Goal: Task Accomplishment & Management: Manage account settings

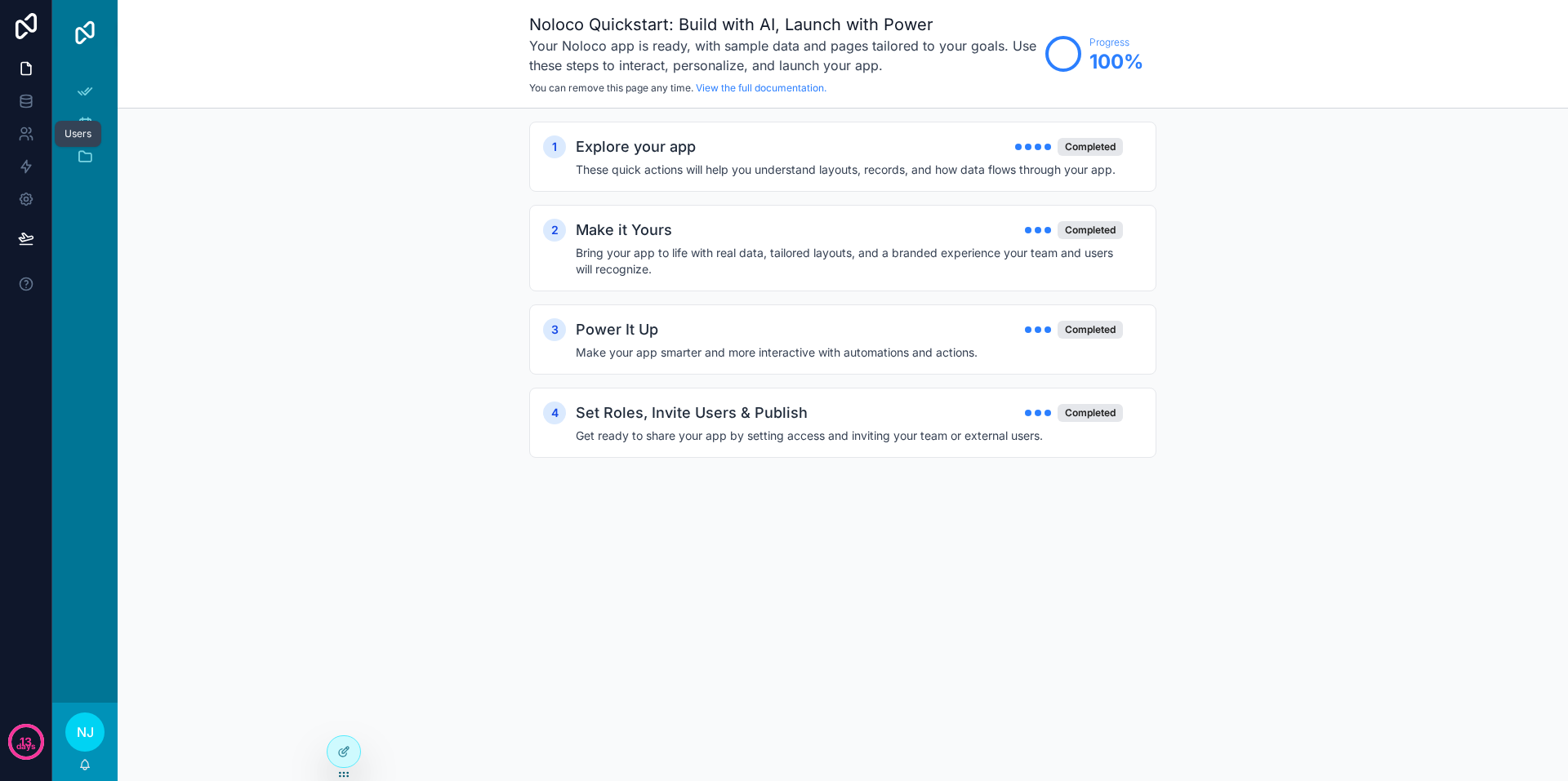
click at [22, 129] on icon at bounding box center [24, 131] width 6 height 6
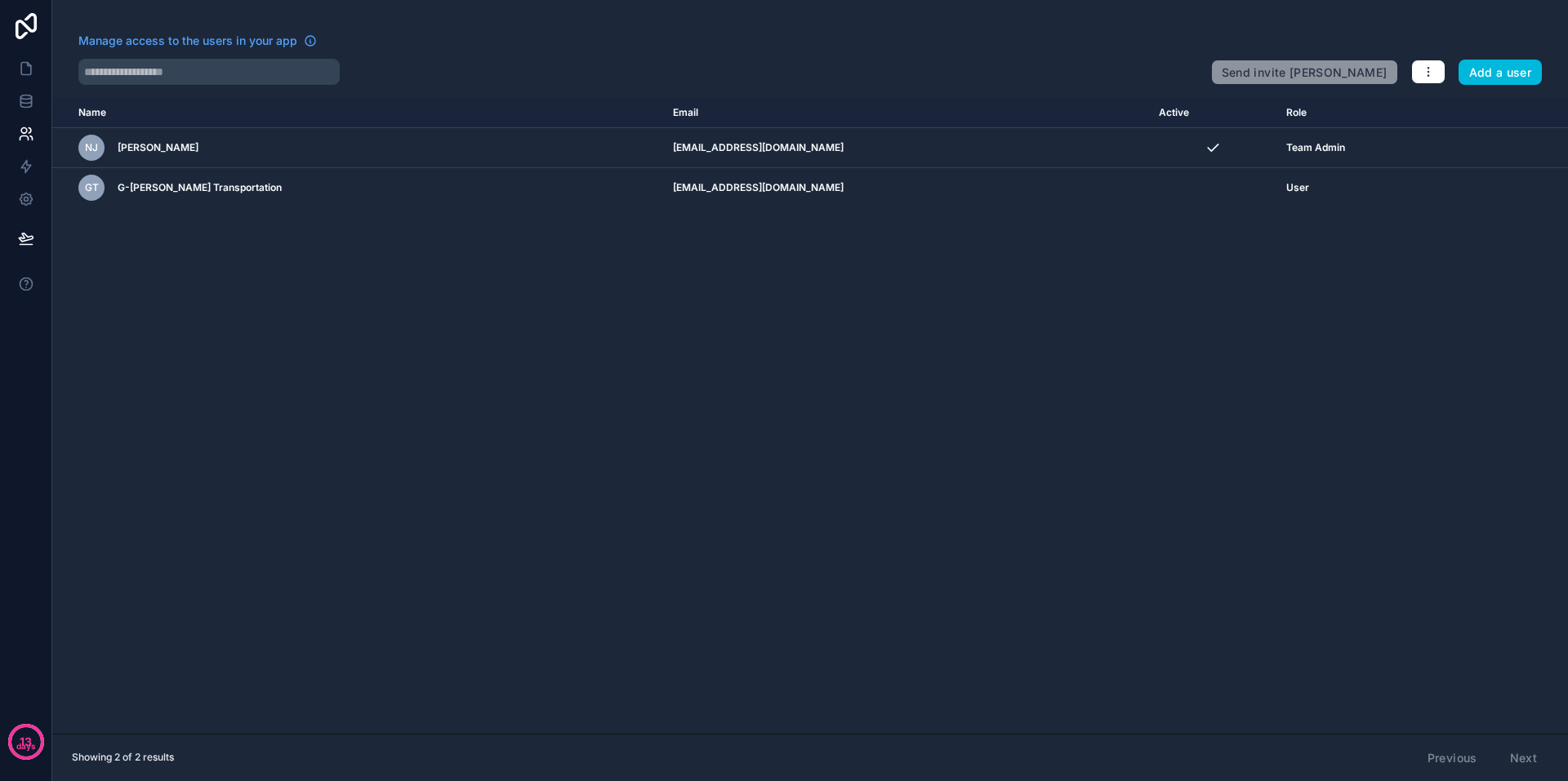
click at [477, 186] on div "GT G-[PERSON_NAME] Transportation" at bounding box center [313, 187] width 470 height 26
click at [770, 185] on td "[EMAIL_ADDRESS][DOMAIN_NAME]" at bounding box center [906, 187] width 486 height 40
click at [1322, 69] on span "Send invite [PERSON_NAME]" at bounding box center [1305, 69] width 187 height 33
click at [273, 185] on div "GT G-[PERSON_NAME] Transportation" at bounding box center [313, 187] width 470 height 26
click at [1427, 71] on icon "button" at bounding box center [1427, 71] width 13 height 13
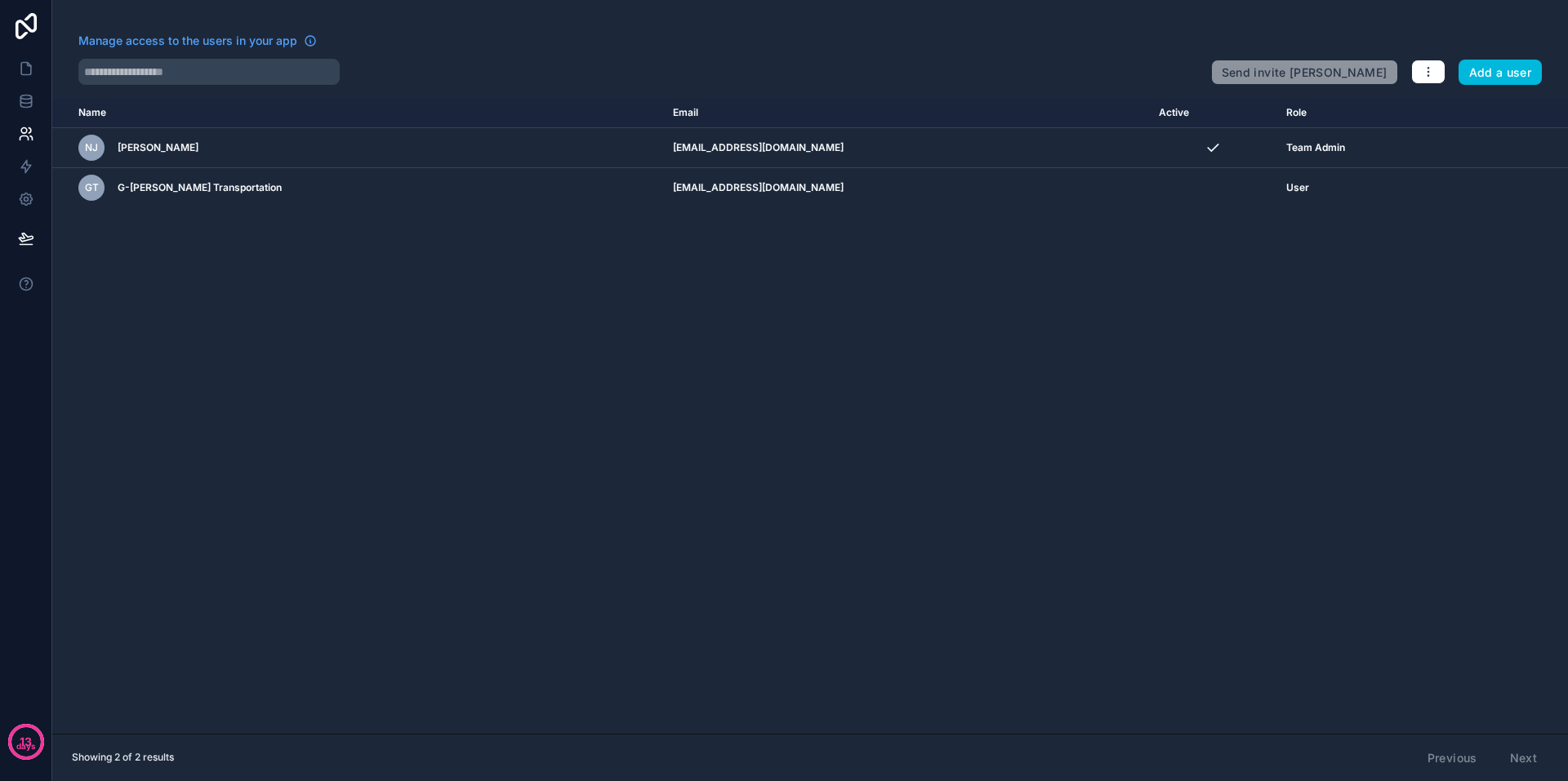
click at [90, 182] on span "GT" at bounding box center [92, 187] width 14 height 13
click at [1423, 66] on icon "button" at bounding box center [1427, 71] width 13 height 13
click at [23, 60] on link at bounding box center [25, 68] width 51 height 33
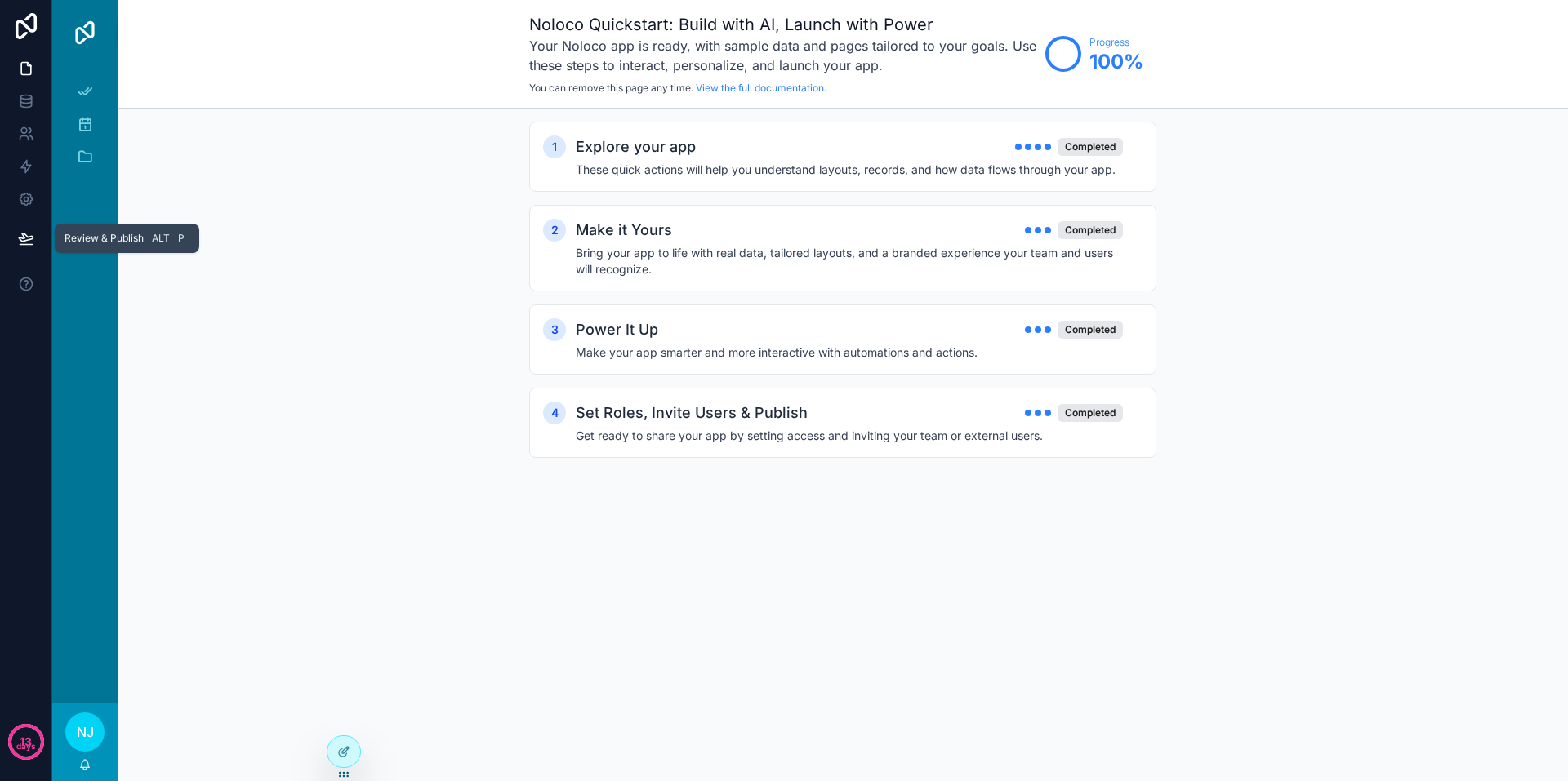
click at [26, 234] on icon at bounding box center [25, 238] width 16 height 16
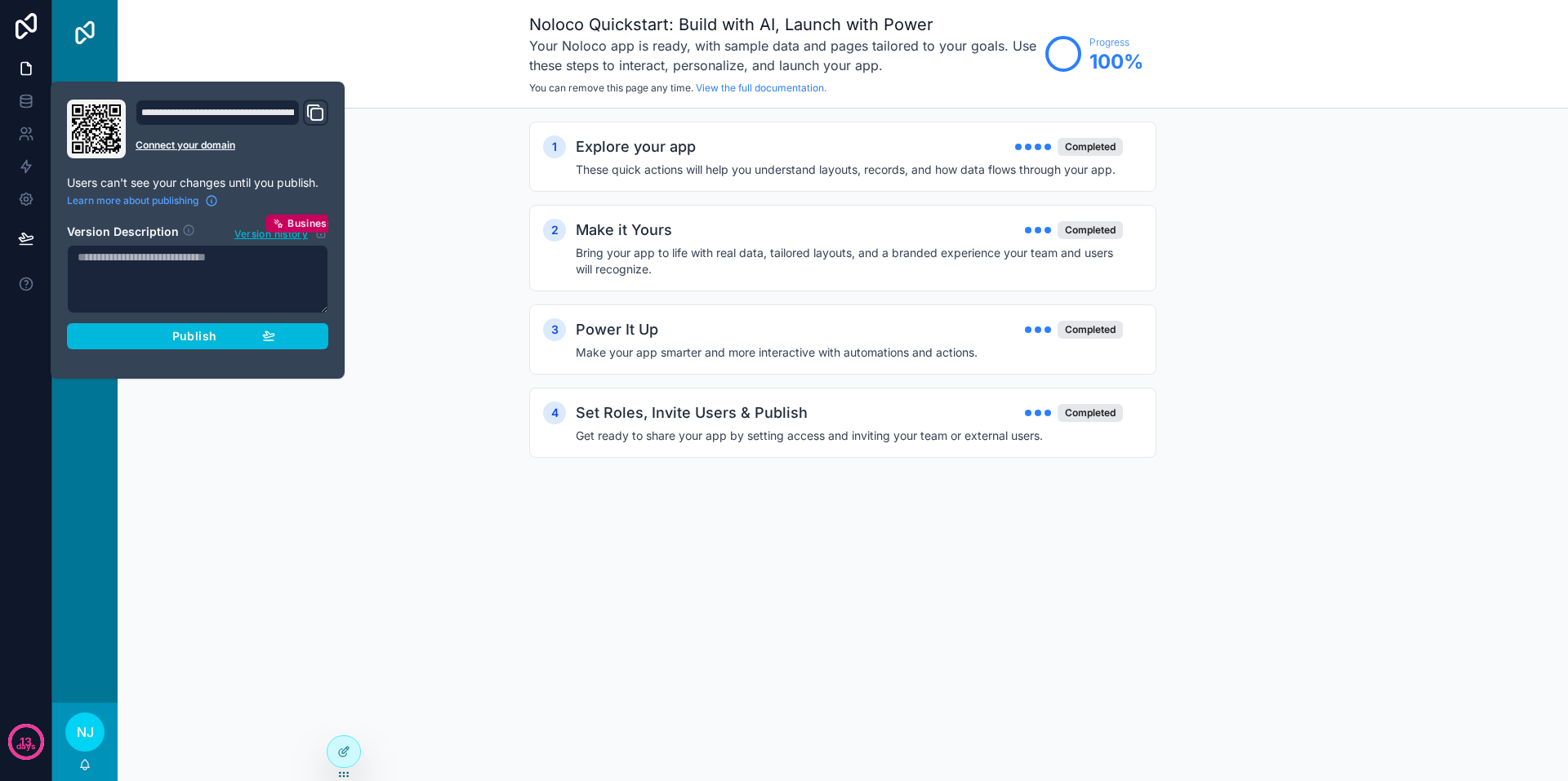
click at [185, 337] on span "Publish" at bounding box center [194, 336] width 44 height 14
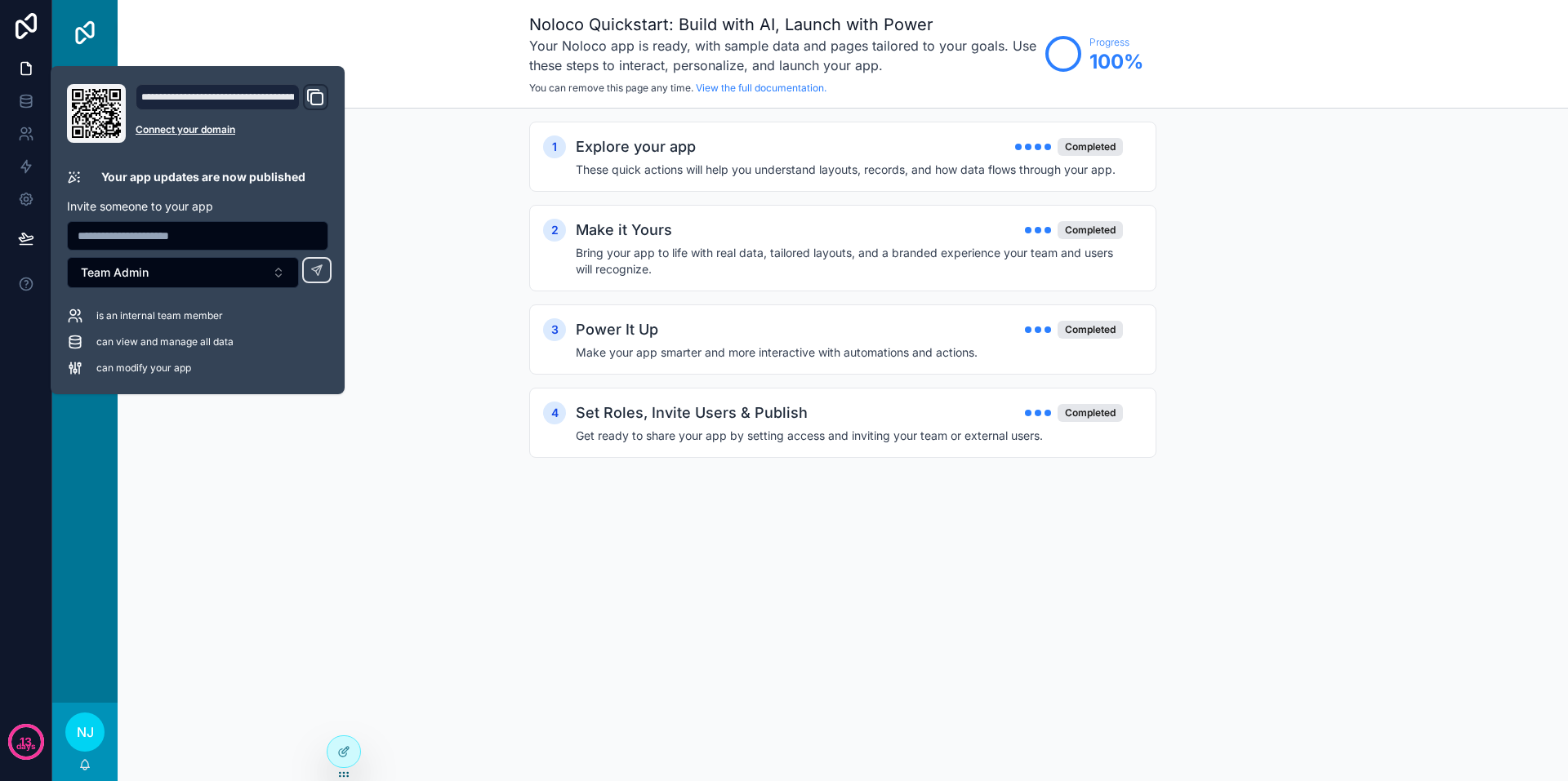
click at [181, 274] on button "Team Admin" at bounding box center [182, 272] width 232 height 31
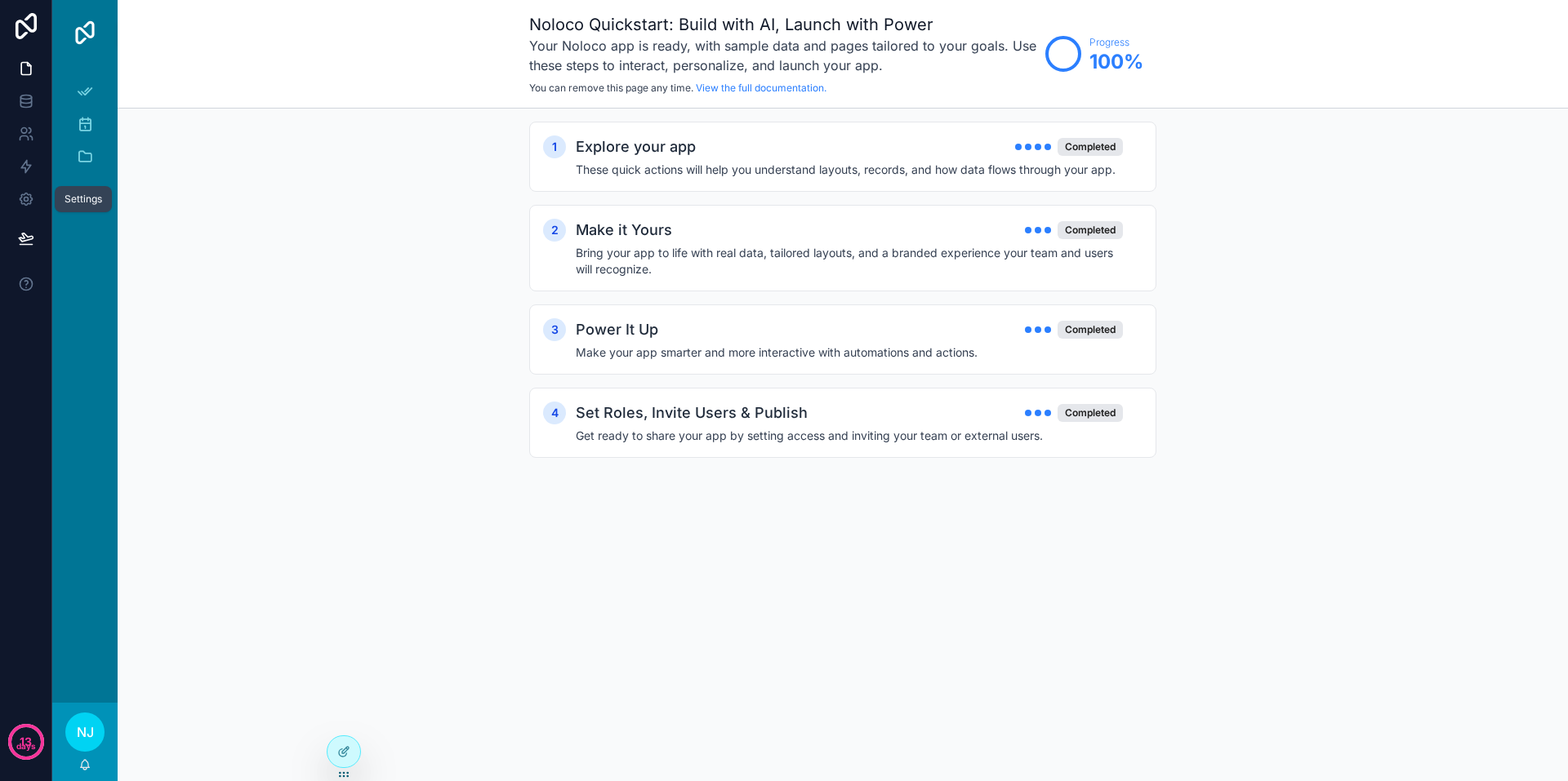
click at [20, 191] on icon at bounding box center [25, 198] width 16 height 16
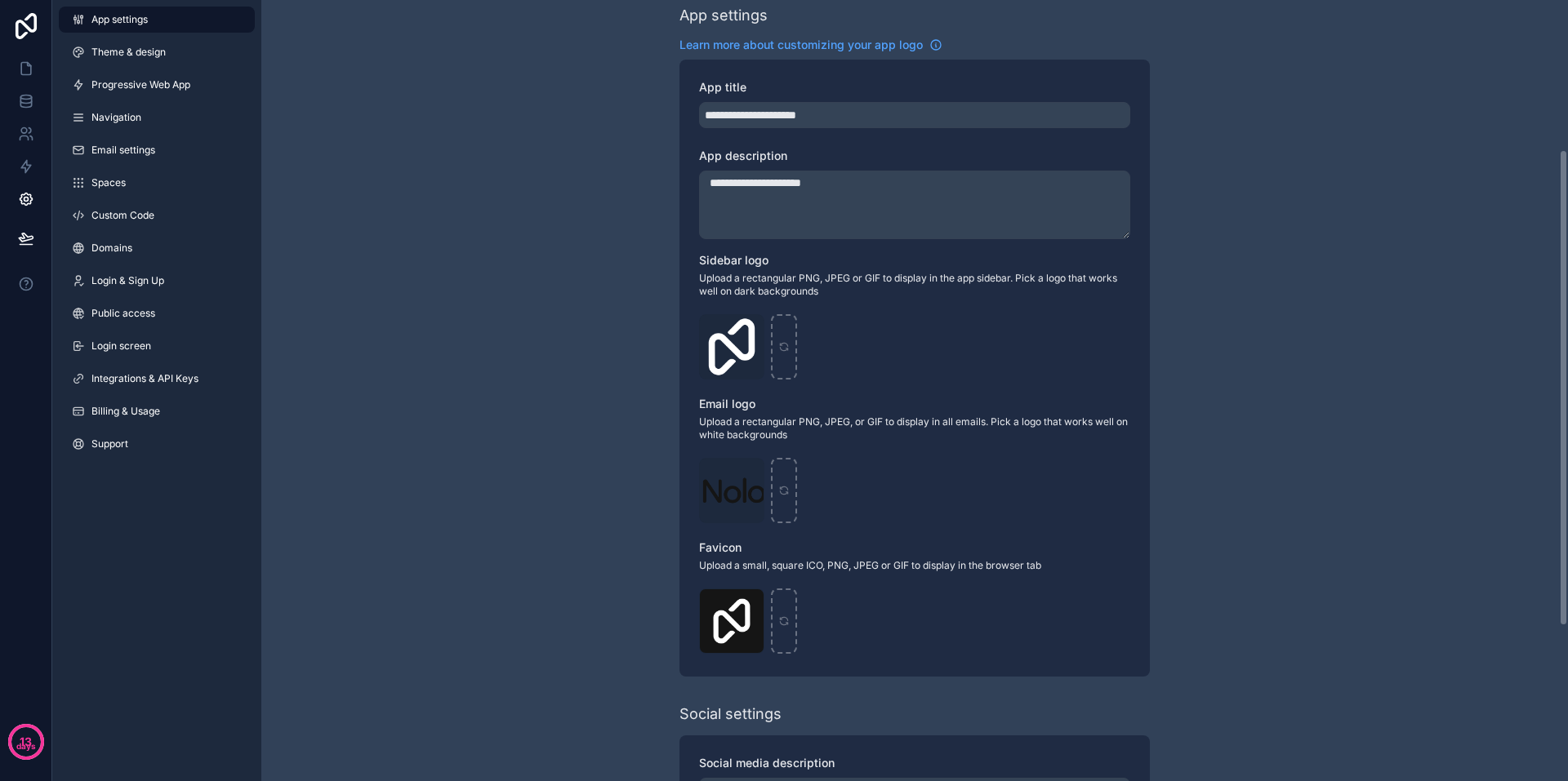
scroll to position [245, 0]
click at [726, 338] on div "Logo-Sq-No-Padding .png" at bounding box center [731, 346] width 65 height 65
click at [782, 342] on icon "scrollable content" at bounding box center [783, 343] width 8 height 3
type input "**********"
click at [738, 490] on div "Logo .png" at bounding box center [731, 489] width 65 height 65
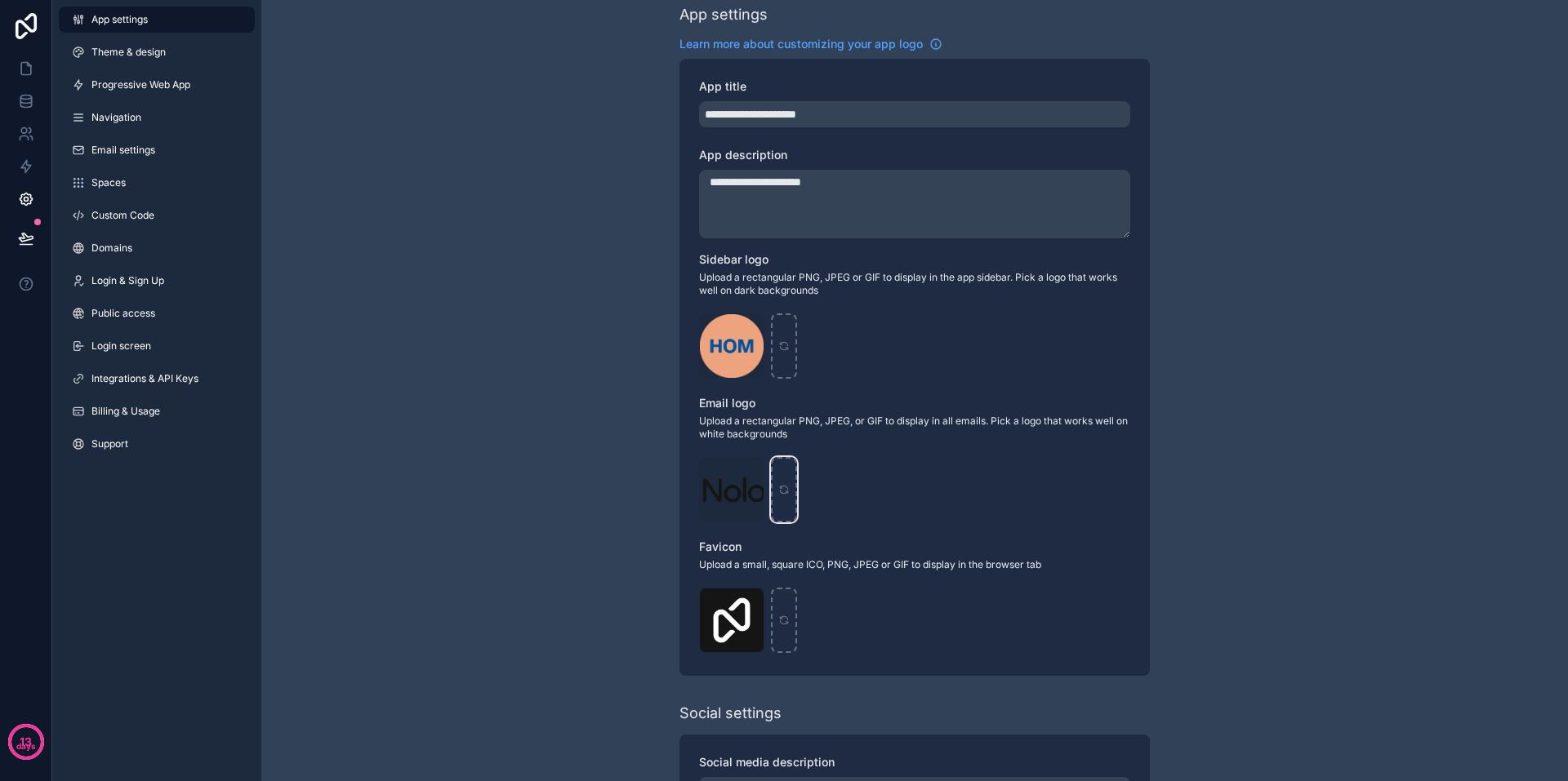
click at [781, 489] on icon "scrollable content" at bounding box center [784, 490] width 12 height 12
type input "**********"
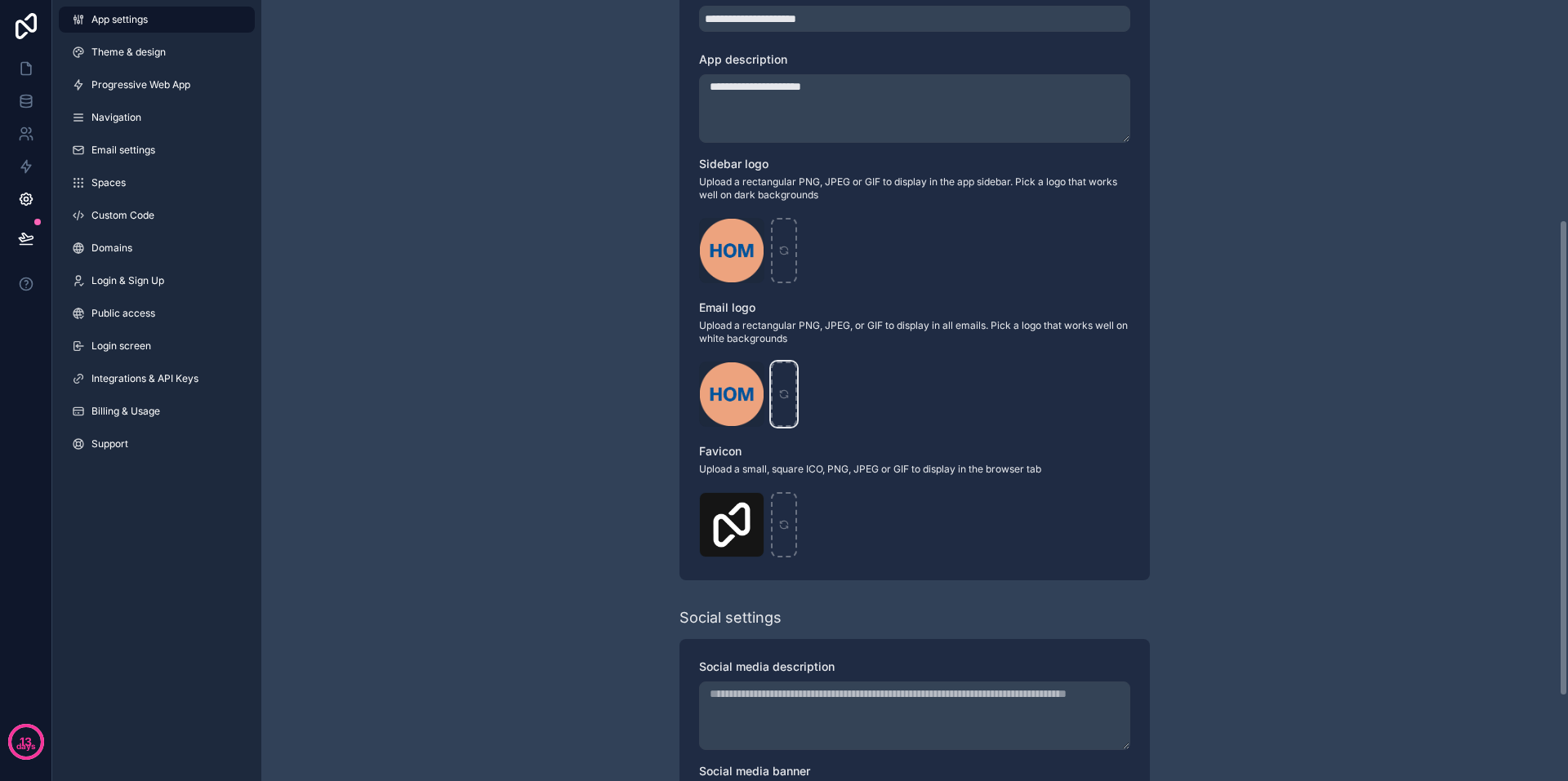
scroll to position [408, 0]
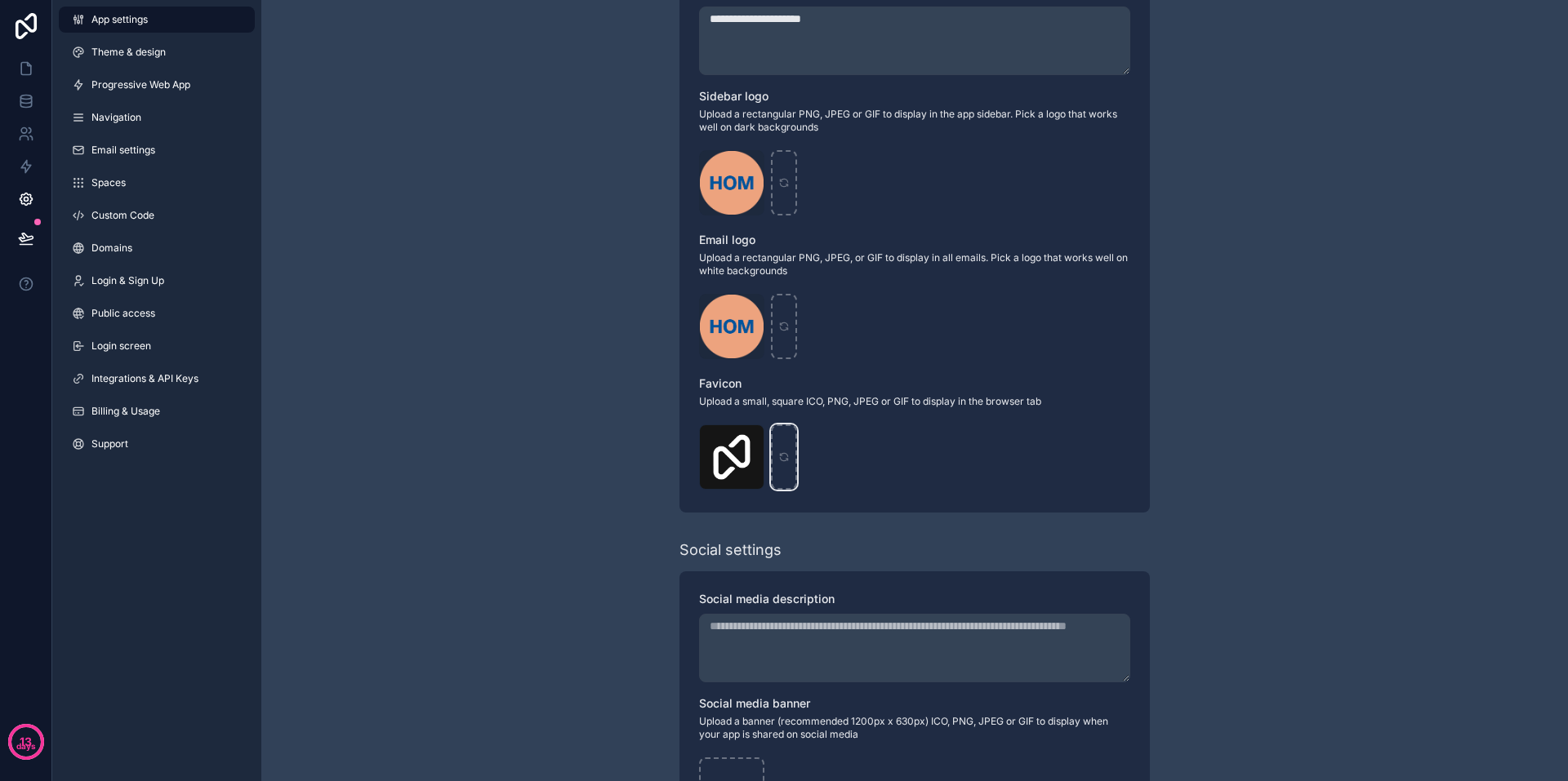
click at [781, 449] on div "scrollable content" at bounding box center [783, 456] width 26 height 65
type input "**********"
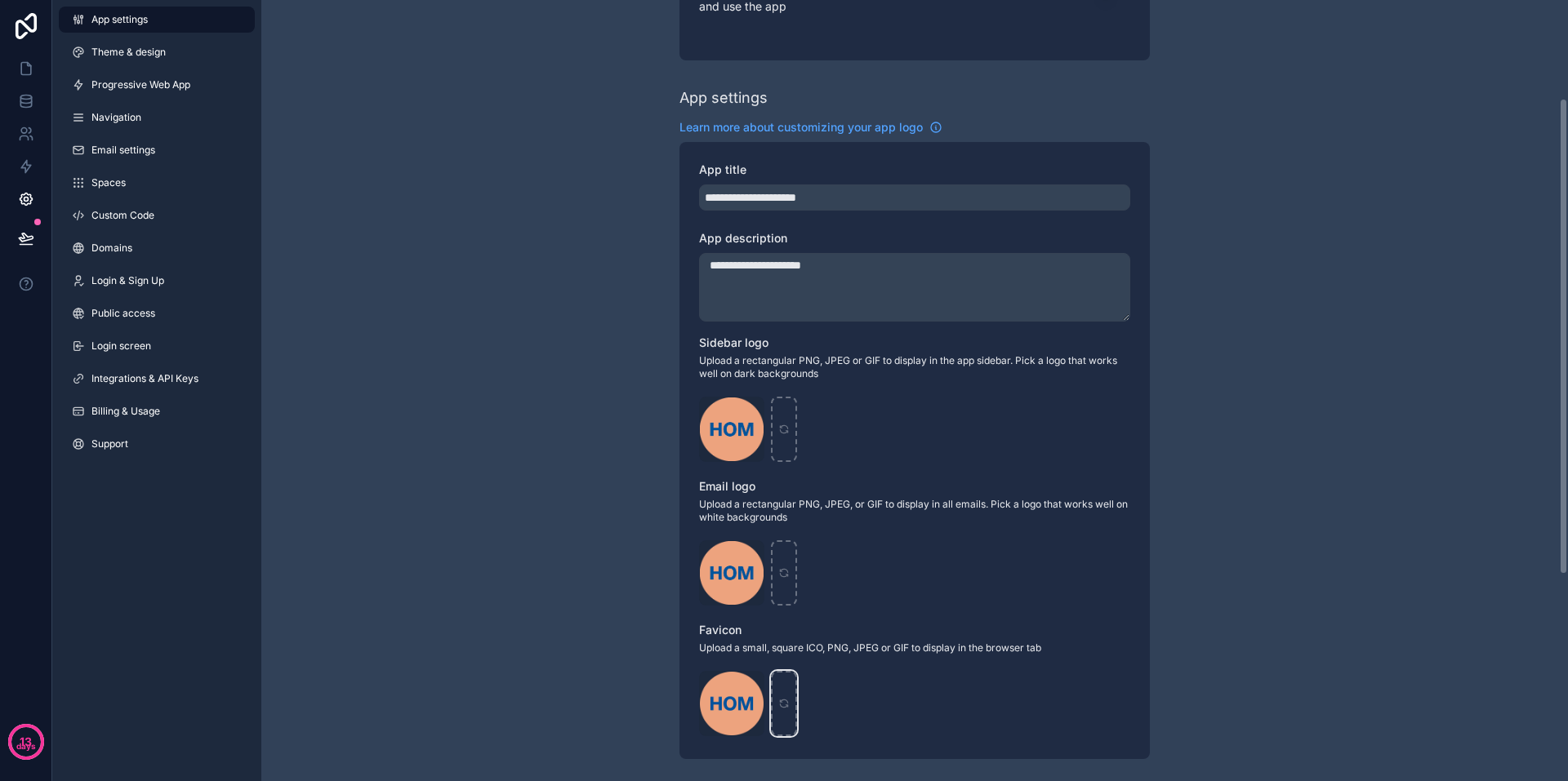
scroll to position [163, 0]
